Goal: Task Accomplishment & Management: Manage account settings

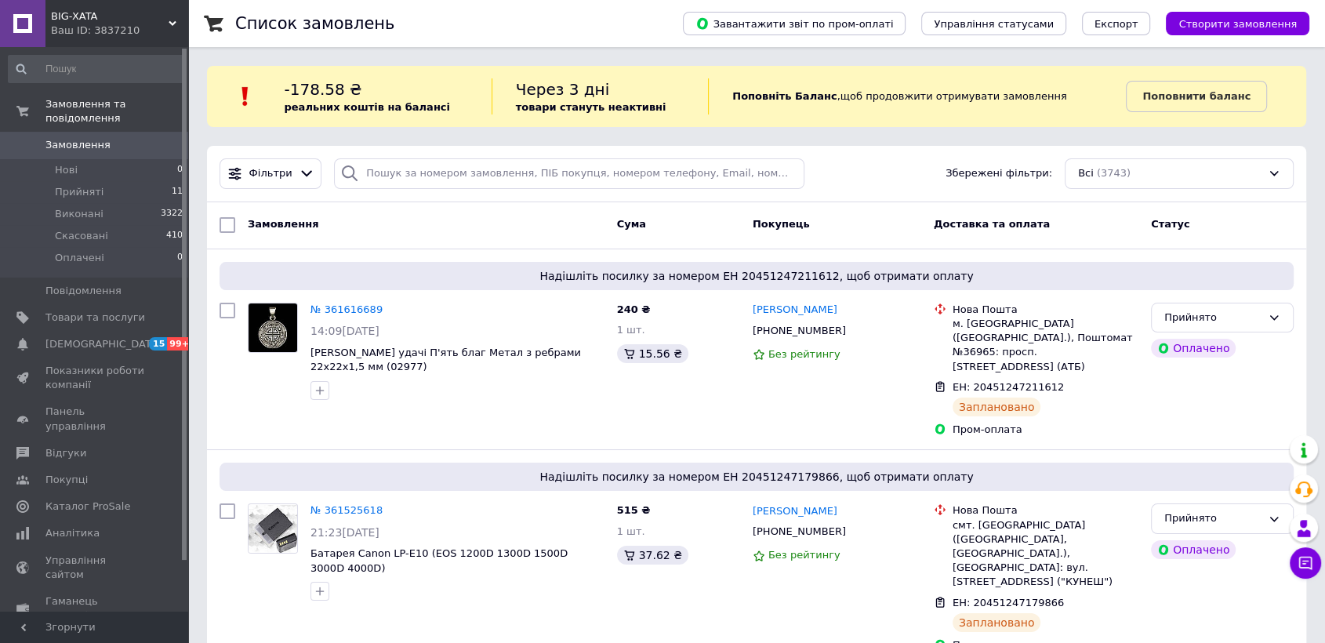
click at [100, 138] on span "Замовлення" at bounding box center [77, 145] width 65 height 14
click at [72, 446] on span "Відгуки" at bounding box center [65, 453] width 41 height 14
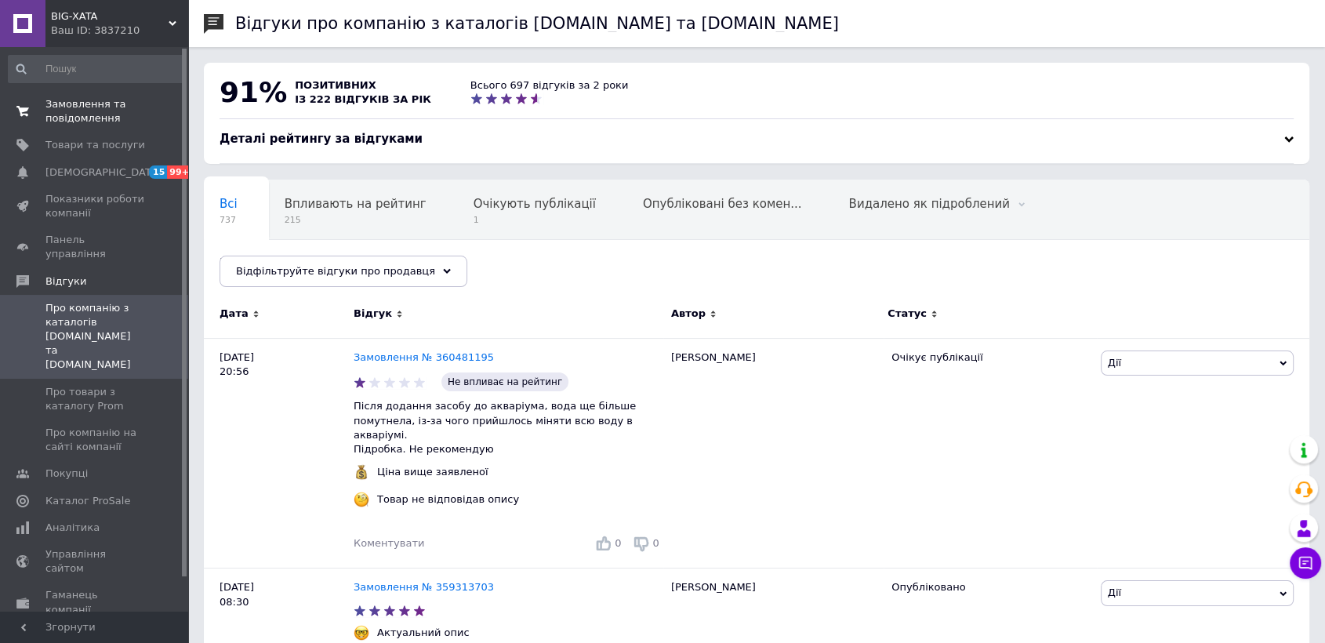
click at [82, 121] on span "Замовлення та повідомлення" at bounding box center [95, 111] width 100 height 28
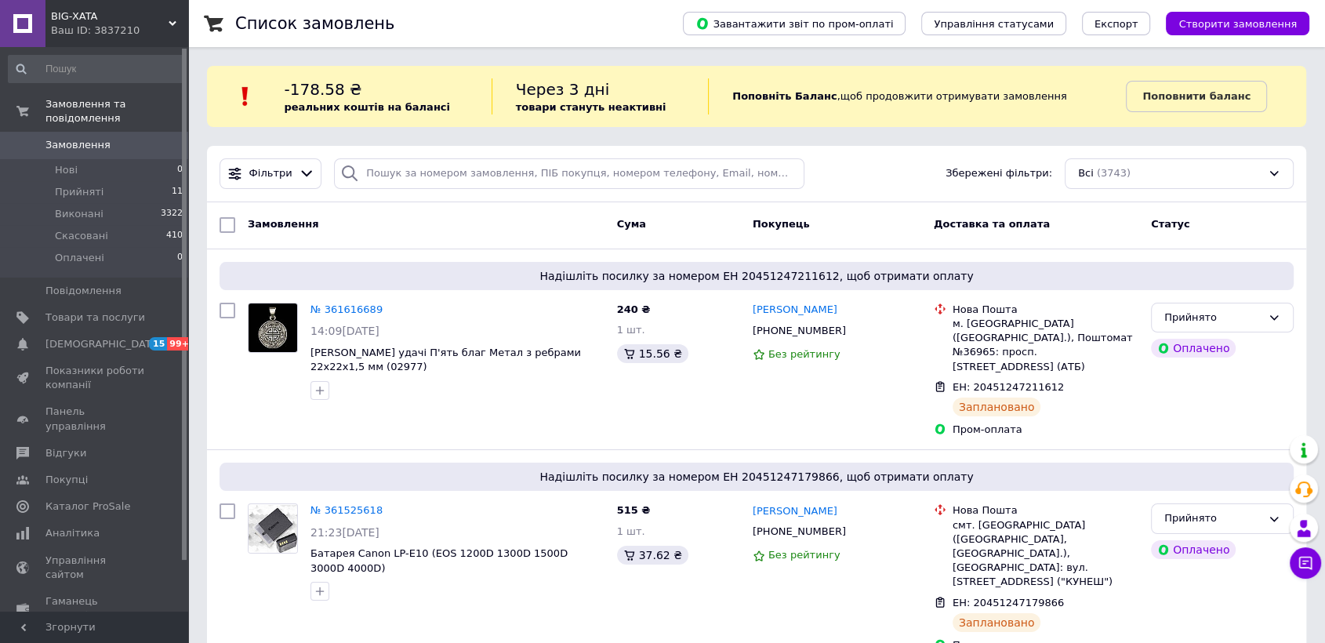
click at [400, 146] on div "Фільтри Збережені фільтри: Всі (3743)" at bounding box center [757, 174] width 1100 height 56
click at [430, 168] on input "search" at bounding box center [569, 173] width 471 height 31
paste input "360808403"
type input "360808403"
